Goal: Information Seeking & Learning: Learn about a topic

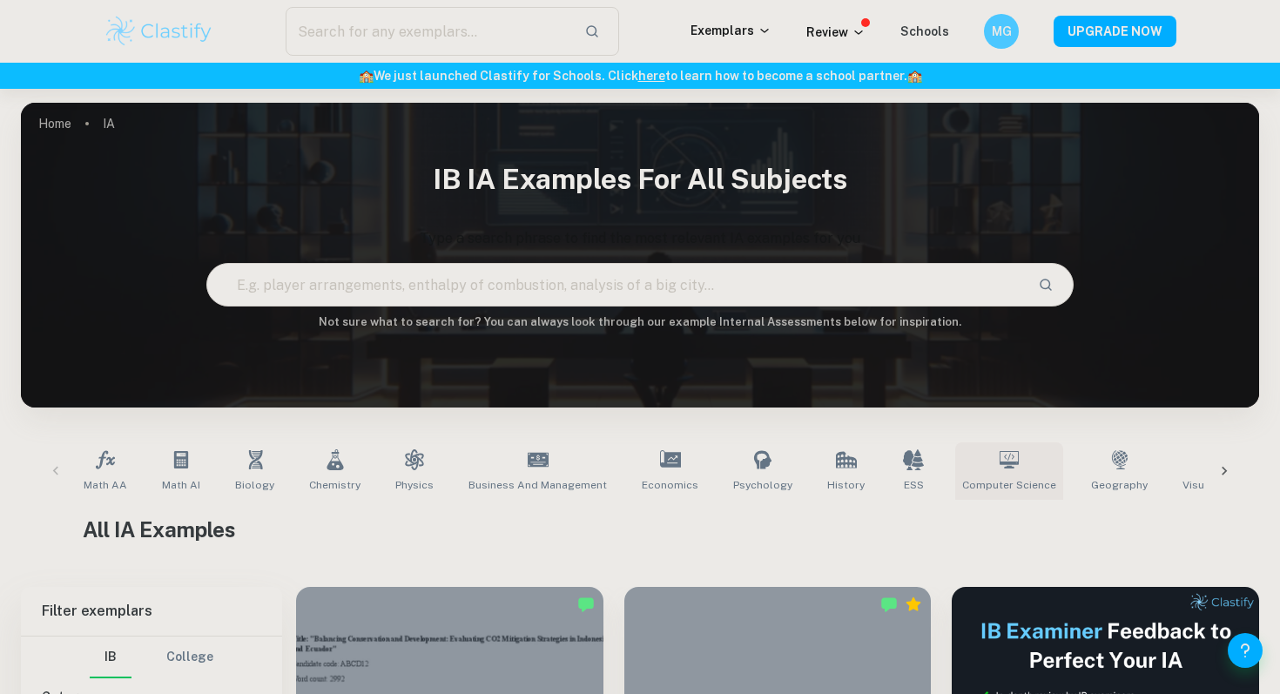
click at [968, 462] on link "Computer Science" at bounding box center [1009, 470] width 108 height 57
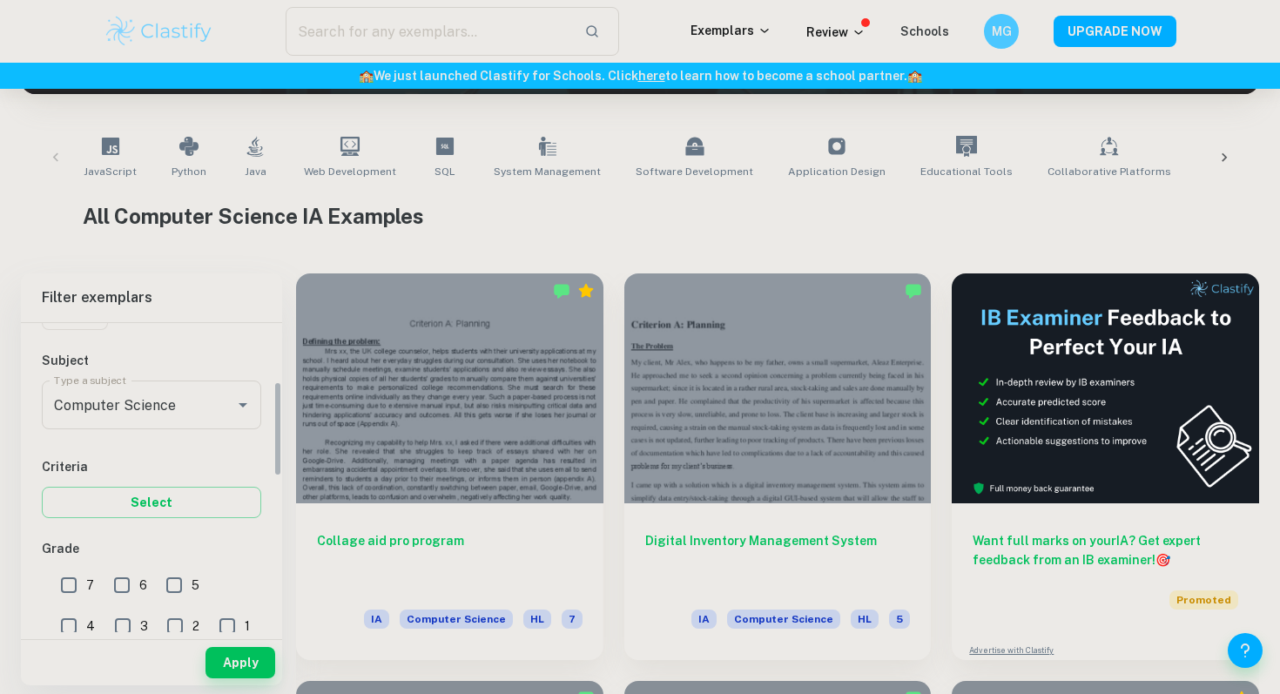
scroll to position [226, 0]
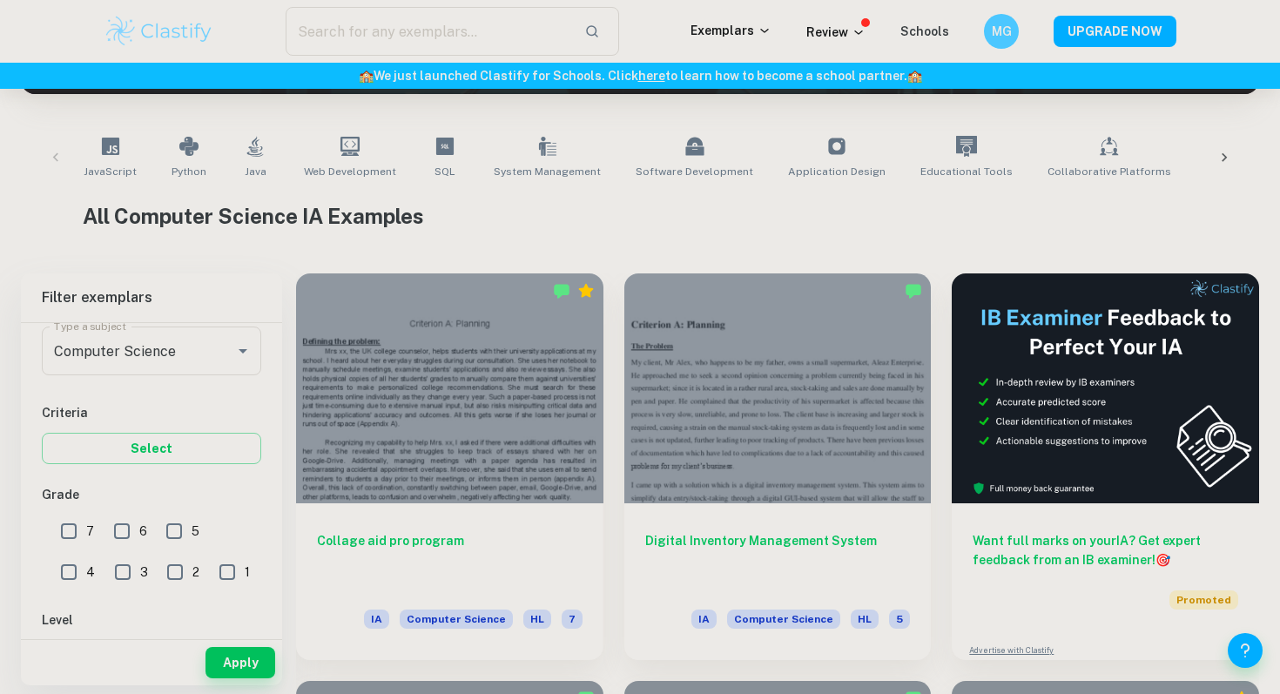
click at [70, 534] on input "7" at bounding box center [68, 531] width 35 height 35
checkbox input "true"
click at [237, 661] on button "Apply" at bounding box center [240, 662] width 70 height 31
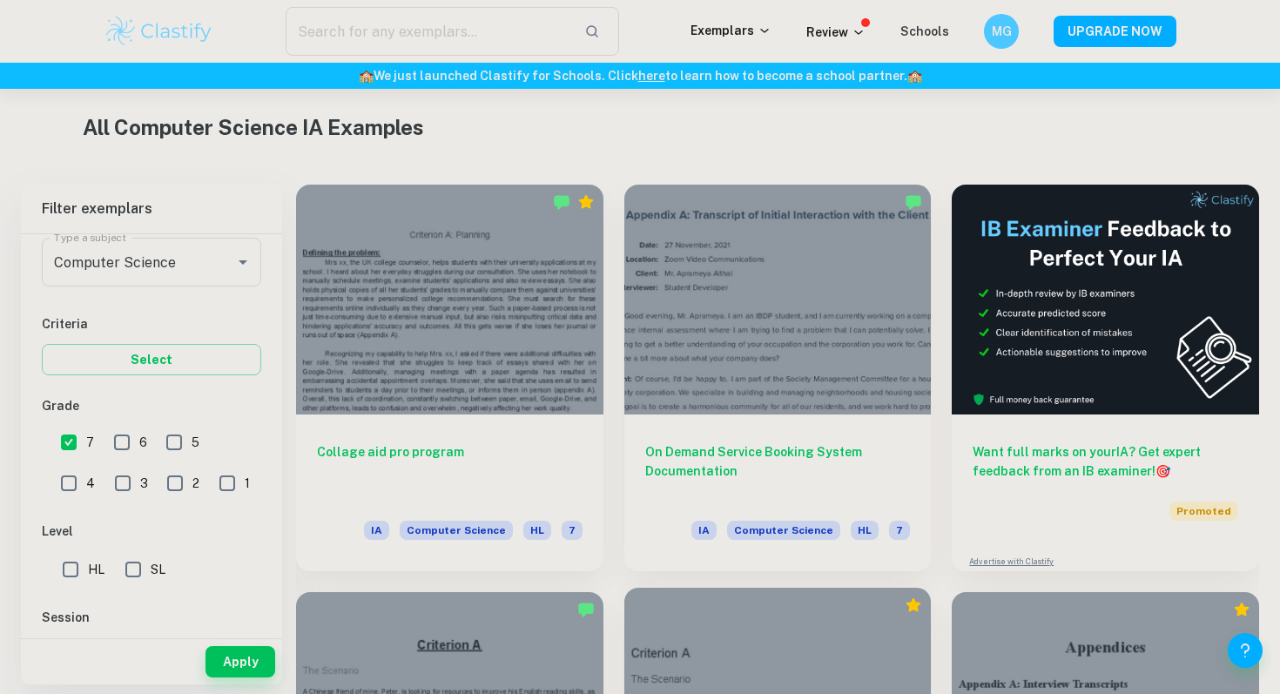
scroll to position [401, 0]
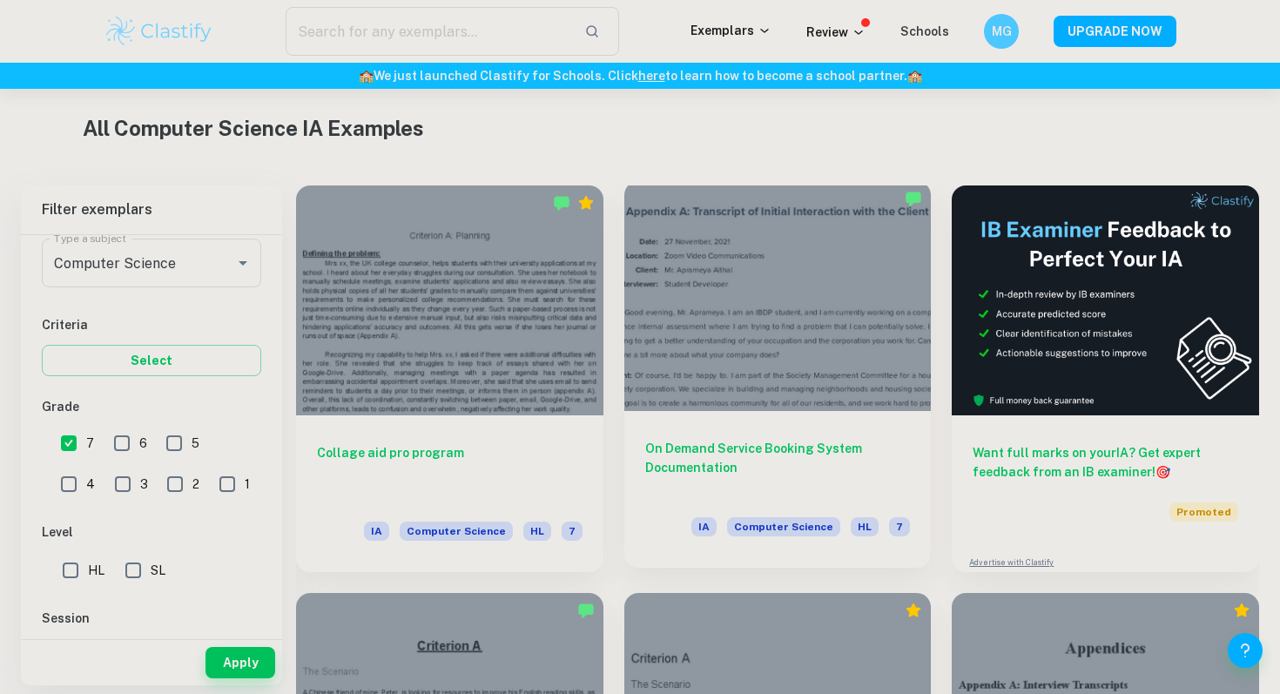
click at [780, 310] on div at bounding box center [777, 296] width 307 height 230
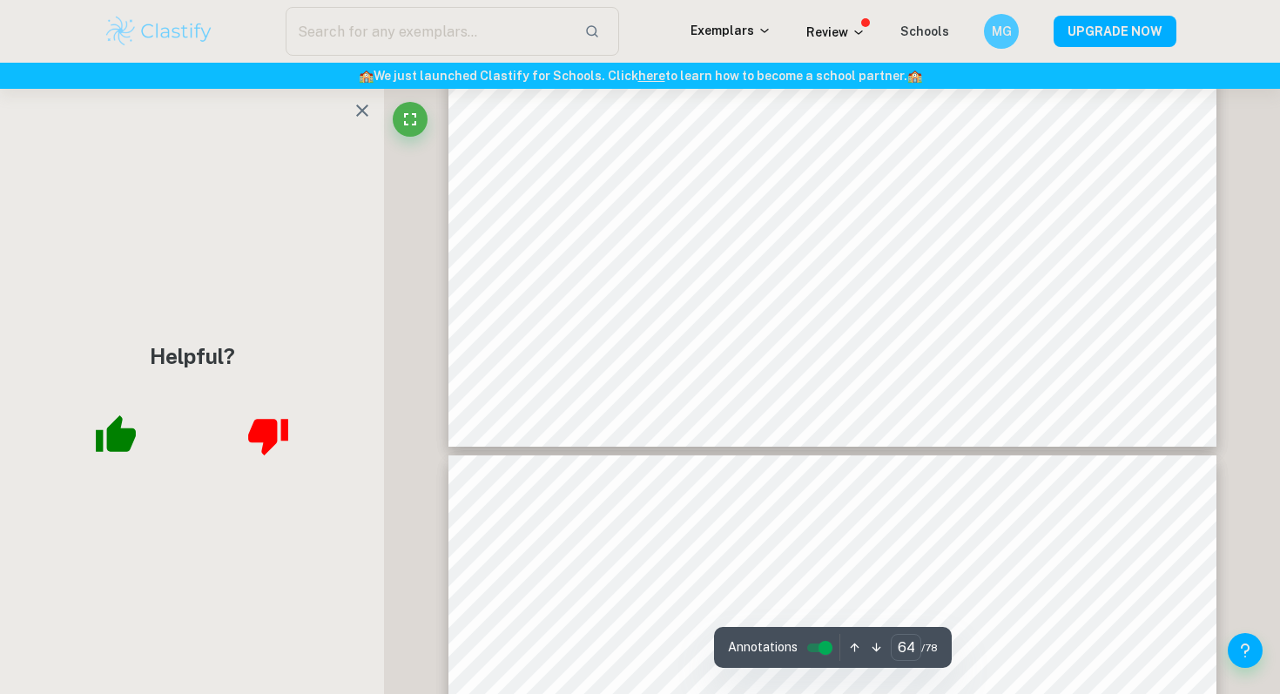
scroll to position [70735, 0]
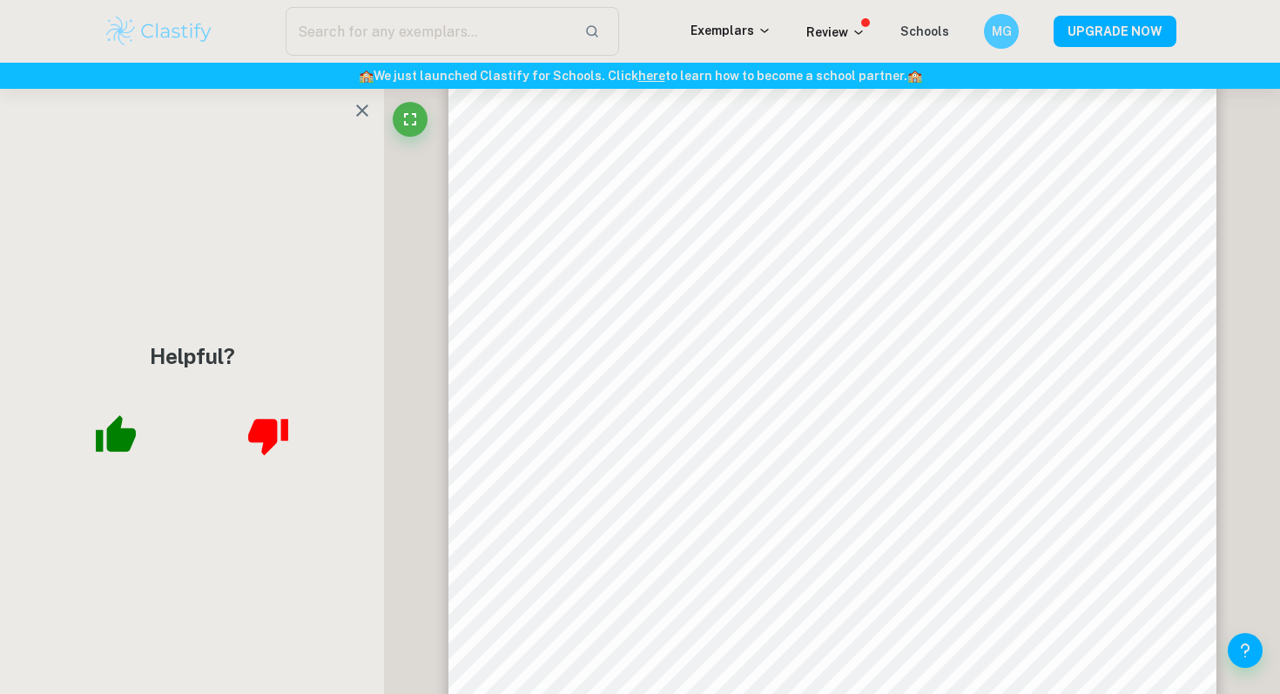
drag, startPoint x: 1276, startPoint y: 563, endPoint x: 1271, endPoint y: 329, distance: 234.3
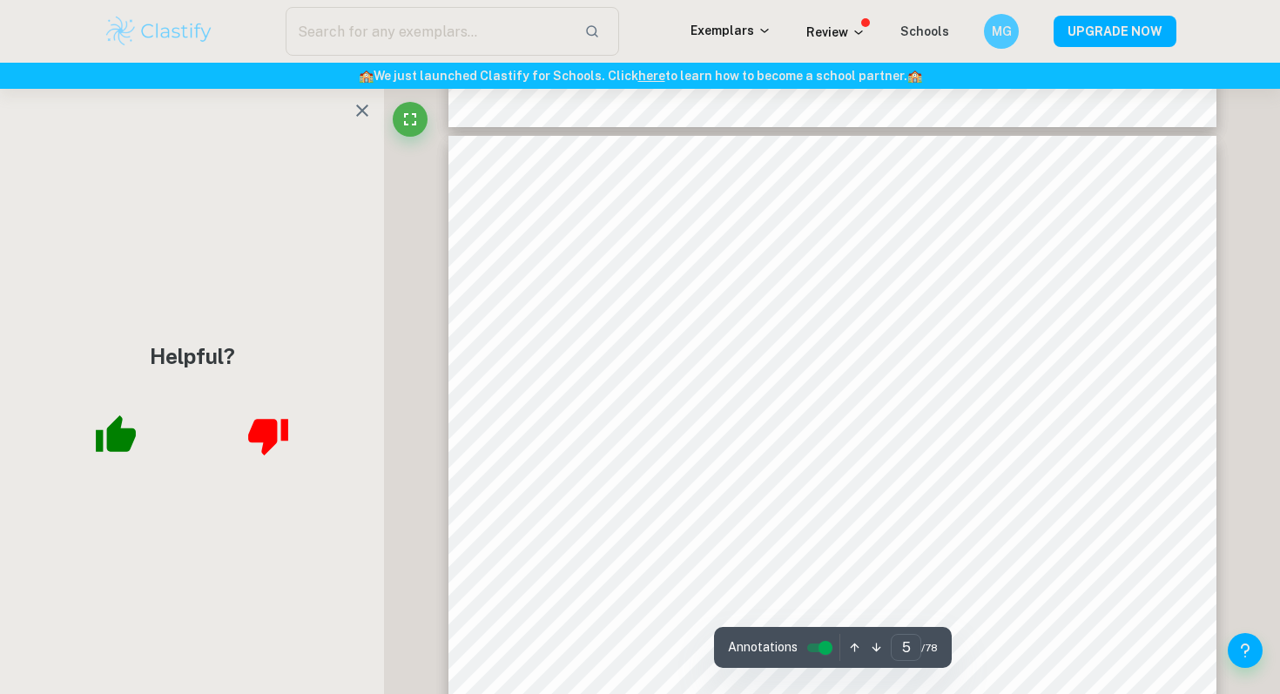
scroll to position [4591, 0]
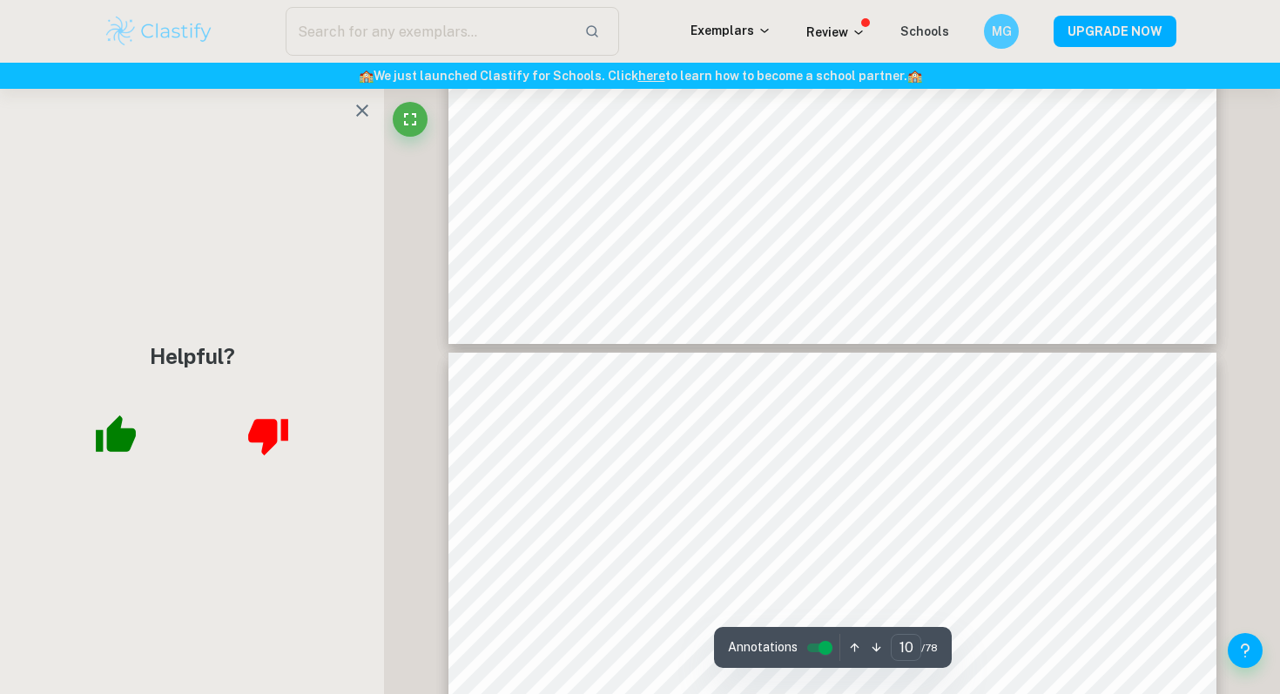
type input "11"
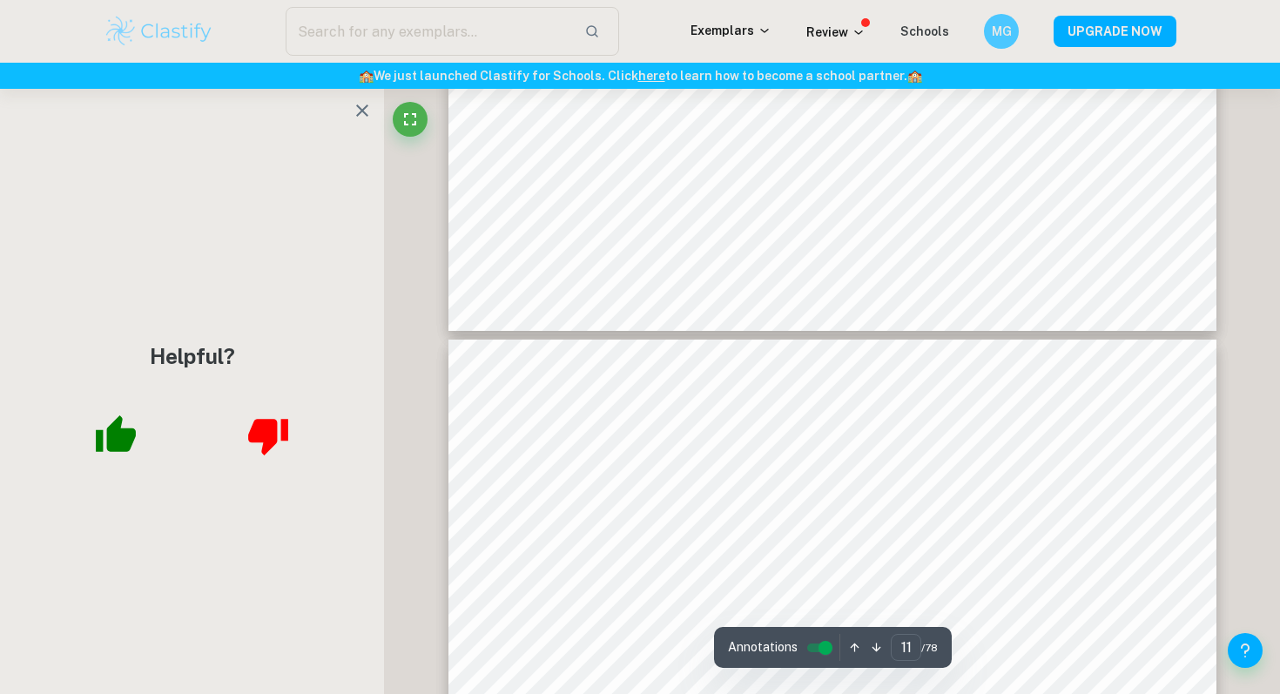
scroll to position [11077, 0]
